Goal: Information Seeking & Learning: Learn about a topic

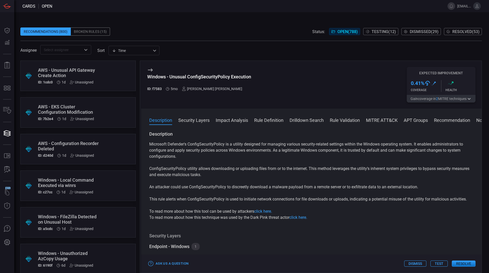
click at [73, 51] on input "text" at bounding box center [61, 50] width 39 height 6
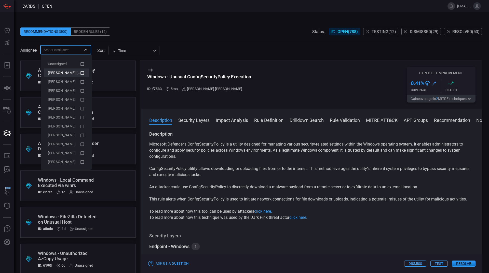
click at [80, 73] on icon at bounding box center [82, 73] width 5 height 6
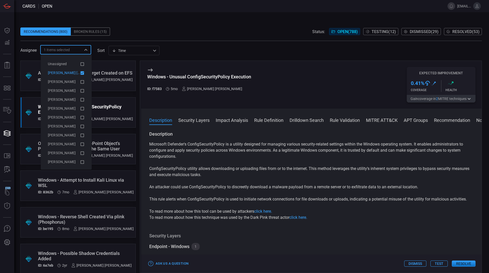
click at [152, 25] on span at bounding box center [250, 24] width 461 height 8
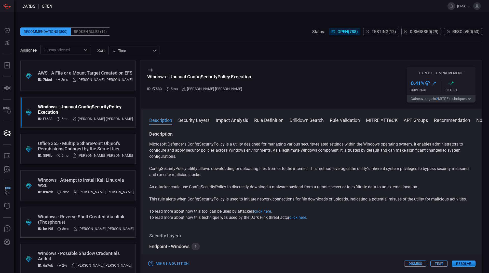
click at [109, 117] on div ".suggested_cards_icon{fill:url(#suggested_cards_icon);} Windows - Unusual Confi…" at bounding box center [77, 112] width 115 height 31
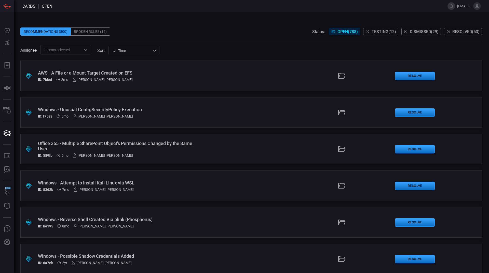
click at [143, 116] on div "ID: f7583 5mo [PERSON_NAME] [PERSON_NAME]" at bounding box center [119, 116] width 162 height 4
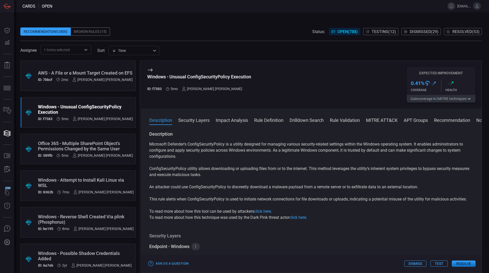
click at [275, 120] on button "Rule Definition" at bounding box center [268, 120] width 29 height 6
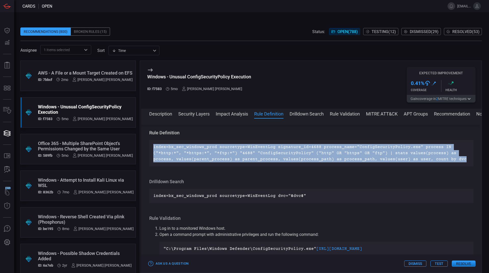
drag, startPoint x: 154, startPoint y: 146, endPoint x: 463, endPoint y: 162, distance: 309.7
click at [463, 162] on p "index=bx_sec_windows_prod sourcetype=WinEventLog signature_id=4688 process_name…" at bounding box center [311, 153] width 316 height 18
copy p "index=bx_sec_windows_prod sourcetype=WinEventLog signature_id=4688 process_name…"
drag, startPoint x: 442, startPoint y: 152, endPoint x: 422, endPoint y: 155, distance: 19.8
click at [422, 155] on p "index=bx_sec_windows_prod sourcetype=WinEventLog signature_id=4688 process_name…" at bounding box center [311, 153] width 316 height 18
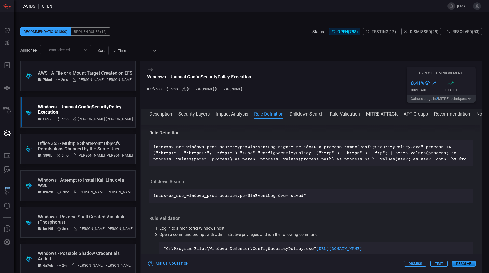
drag, startPoint x: 442, startPoint y: 152, endPoint x: 152, endPoint y: 147, distance: 289.2
click at [152, 147] on div "index=bx_sec_windows_prod sourcetype=WinEventLog signature_id=4688 process_name…" at bounding box center [311, 153] width 324 height 26
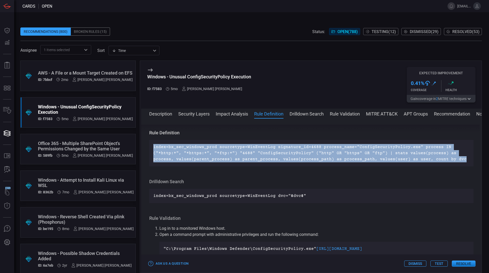
drag, startPoint x: 153, startPoint y: 146, endPoint x: 454, endPoint y: 161, distance: 301.0
click at [454, 161] on div "index=bx_sec_windows_prod sourcetype=WinEventLog signature_id=4688 process_name…" at bounding box center [311, 153] width 324 height 26
copy p "index=bx_sec_windows_prod sourcetype=WinEventLog signature_id=4688 process_name…"
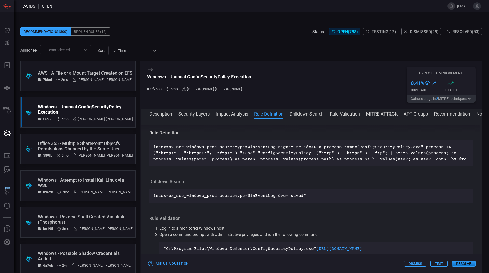
click at [304, 169] on div "Description Microsoft Defender's ConfigSecurityPolicy is a utility designed for…" at bounding box center [311, 195] width 340 height 140
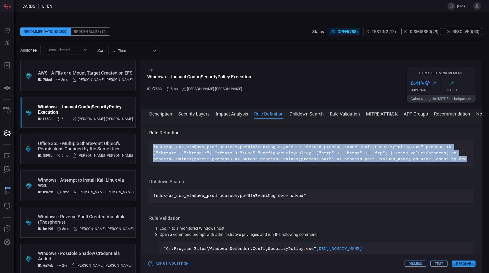
drag, startPoint x: 153, startPoint y: 148, endPoint x: 458, endPoint y: 162, distance: 305.3
click at [458, 162] on div "index=bx_sec_windows_prod sourcetype=WinEventLog signature_id=4688 process_name…" at bounding box center [311, 153] width 324 height 26
copy p "index=bx_sec_windows_prod sourcetype=WinEventLog signature_id=4688 process_name…"
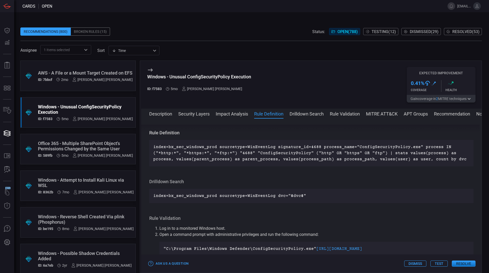
click at [107, 86] on div ".suggested_cards_icon{fill:url(#suggested_cards_icon);} AWS - A File or a Mount…" at bounding box center [77, 76] width 115 height 31
